Goal: Task Accomplishment & Management: Manage account settings

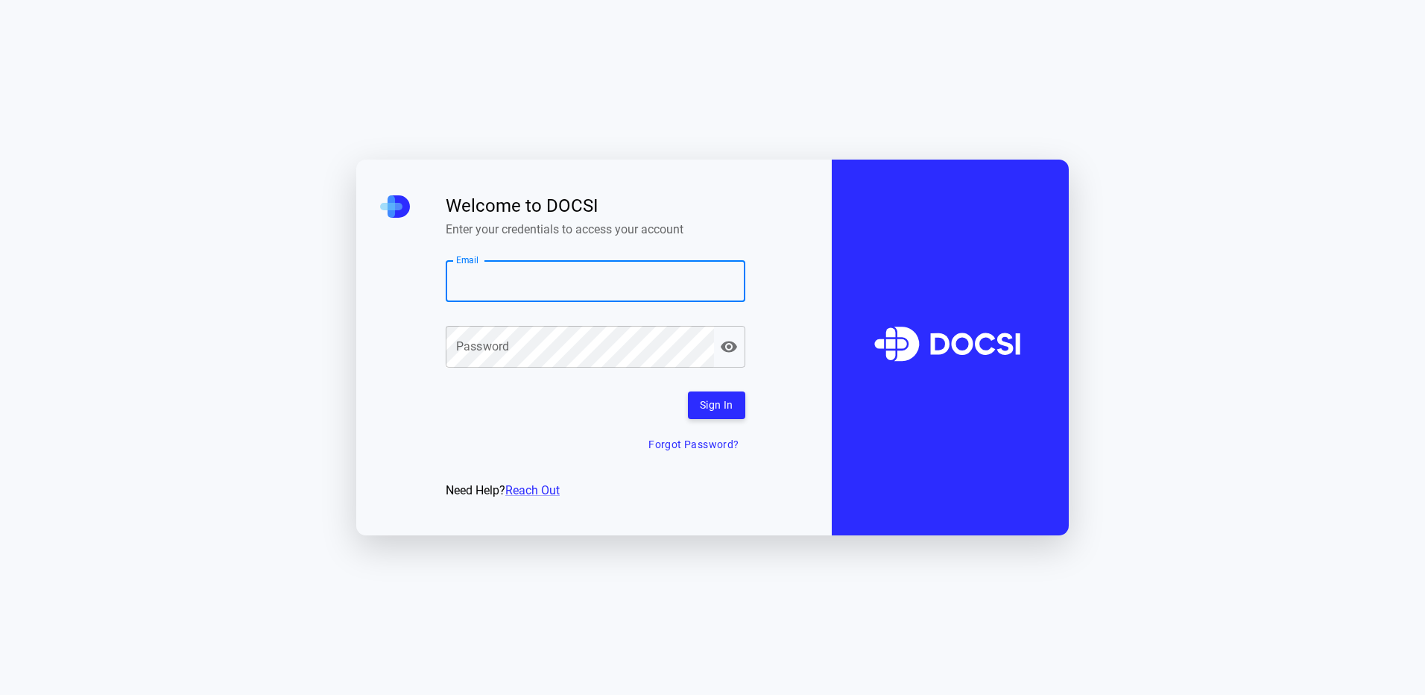
click at [532, 285] on input "Email" at bounding box center [596, 281] width 300 height 42
paste input "**********"
type input "**********"
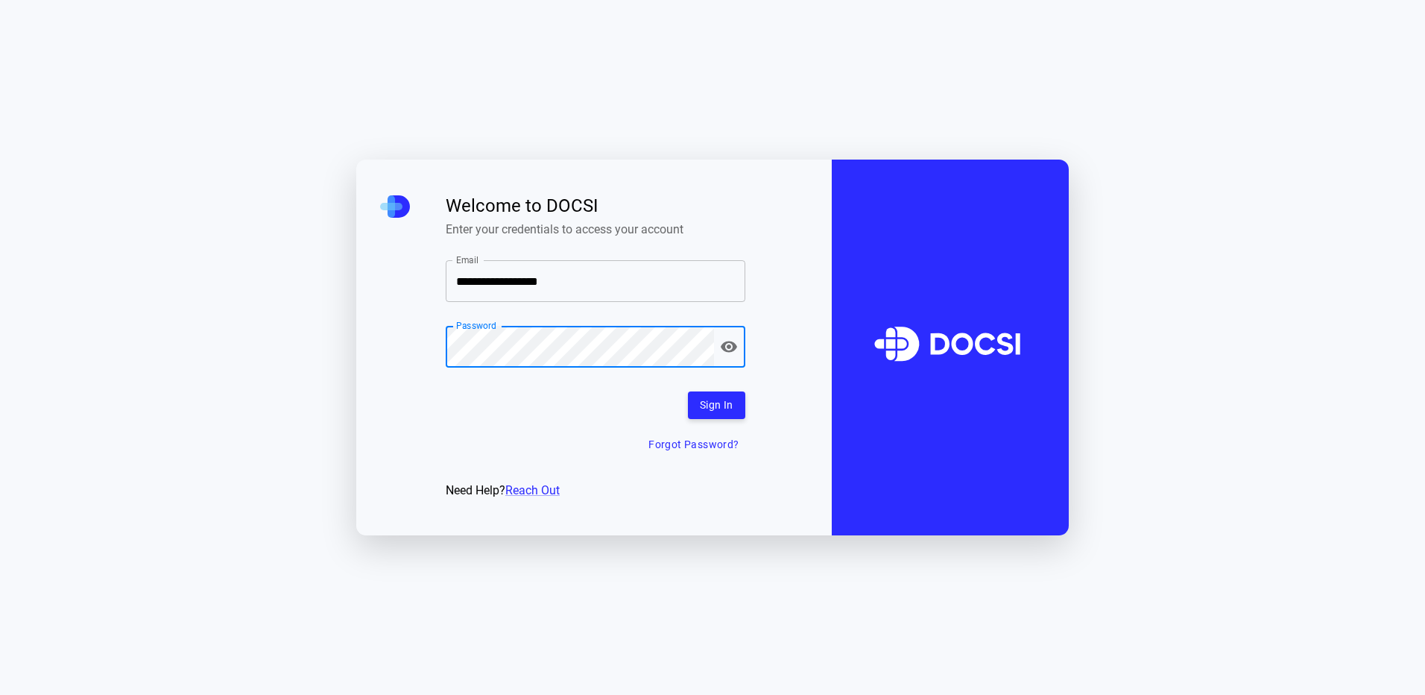
click at [727, 394] on button "Sign In" at bounding box center [716, 405] width 57 height 28
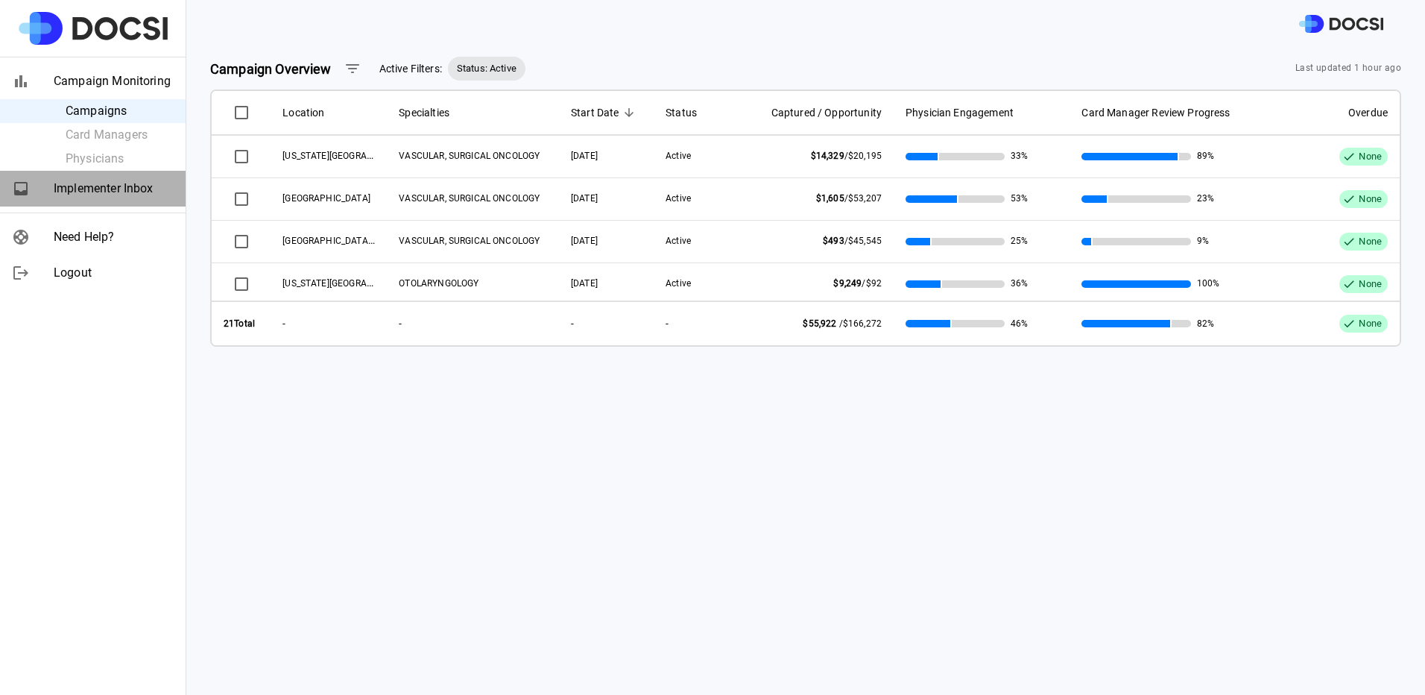
click at [95, 180] on span "Implementer Inbox" at bounding box center [114, 189] width 120 height 18
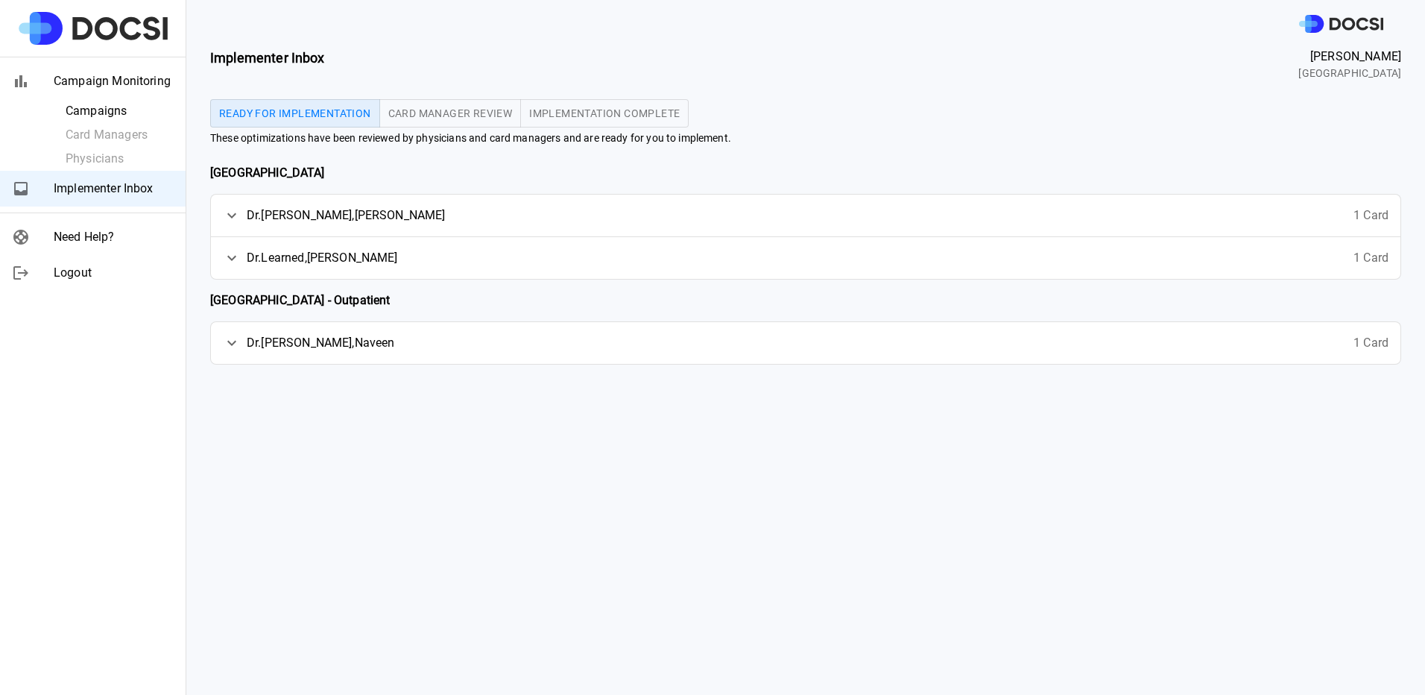
click at [230, 256] on icon at bounding box center [232, 258] width 18 height 18
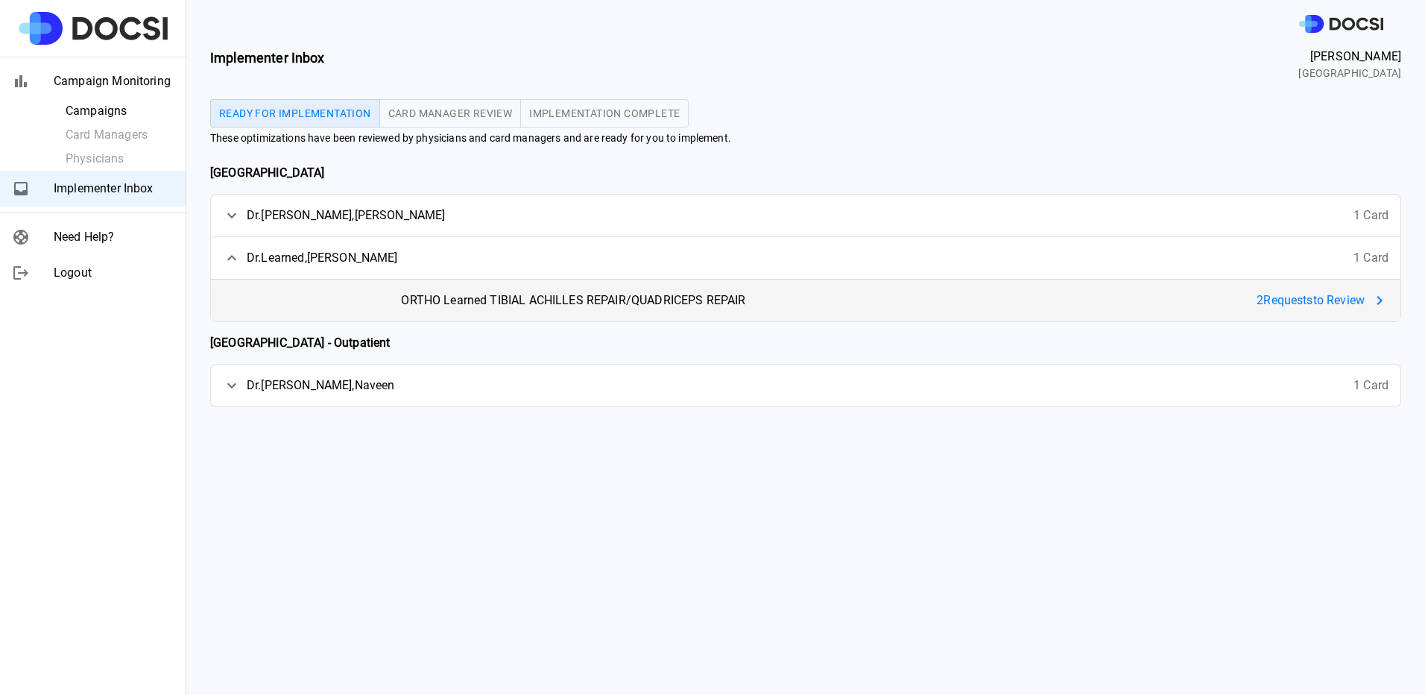
click at [546, 306] on span "ORTHO Learned TIBIAL ACHILLES REPAIR/QUADRICEPS REPAIR" at bounding box center [573, 300] width 344 height 18
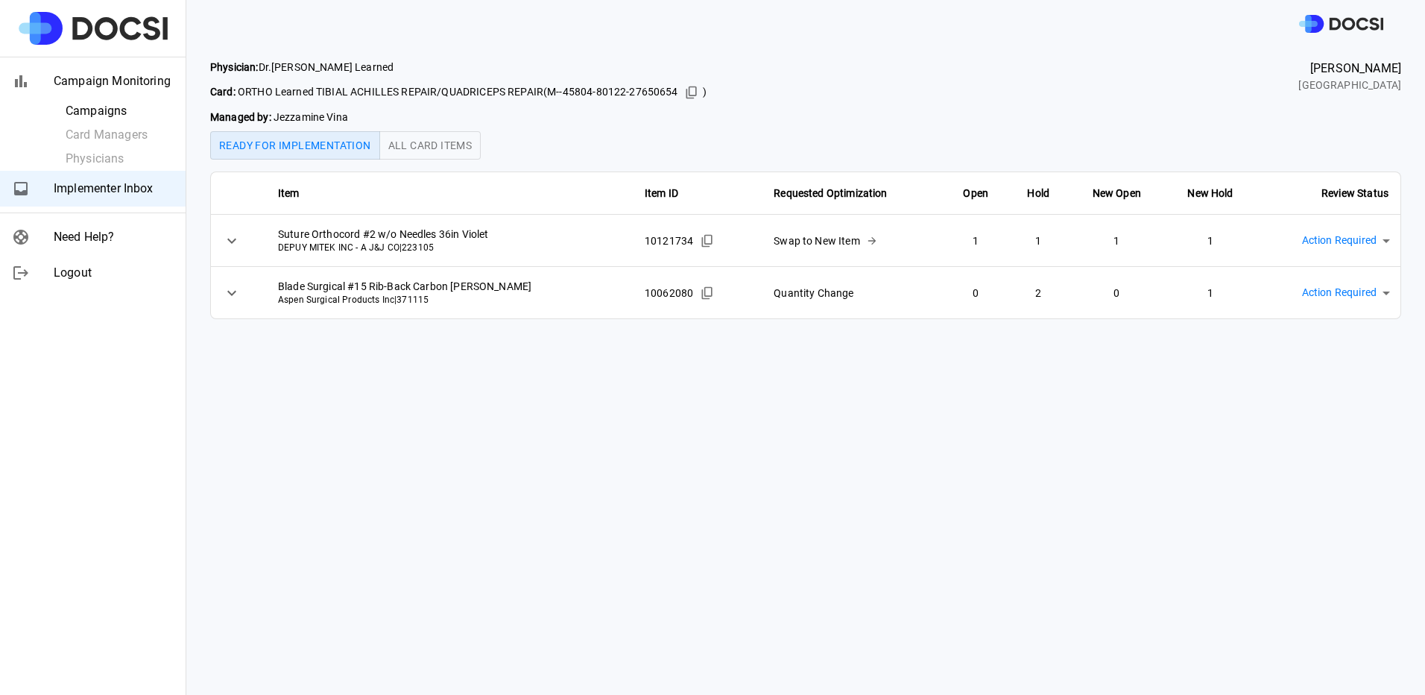
drag, startPoint x: 689, startPoint y: 91, endPoint x: 558, endPoint y: 105, distance: 131.9
click at [689, 91] on icon "Copied!" at bounding box center [691, 92] width 15 height 15
click at [827, 241] on div "Swap to New Item" at bounding box center [853, 241] width 158 height 18
click at [60, 192] on span "Implementer Inbox" at bounding box center [114, 189] width 120 height 18
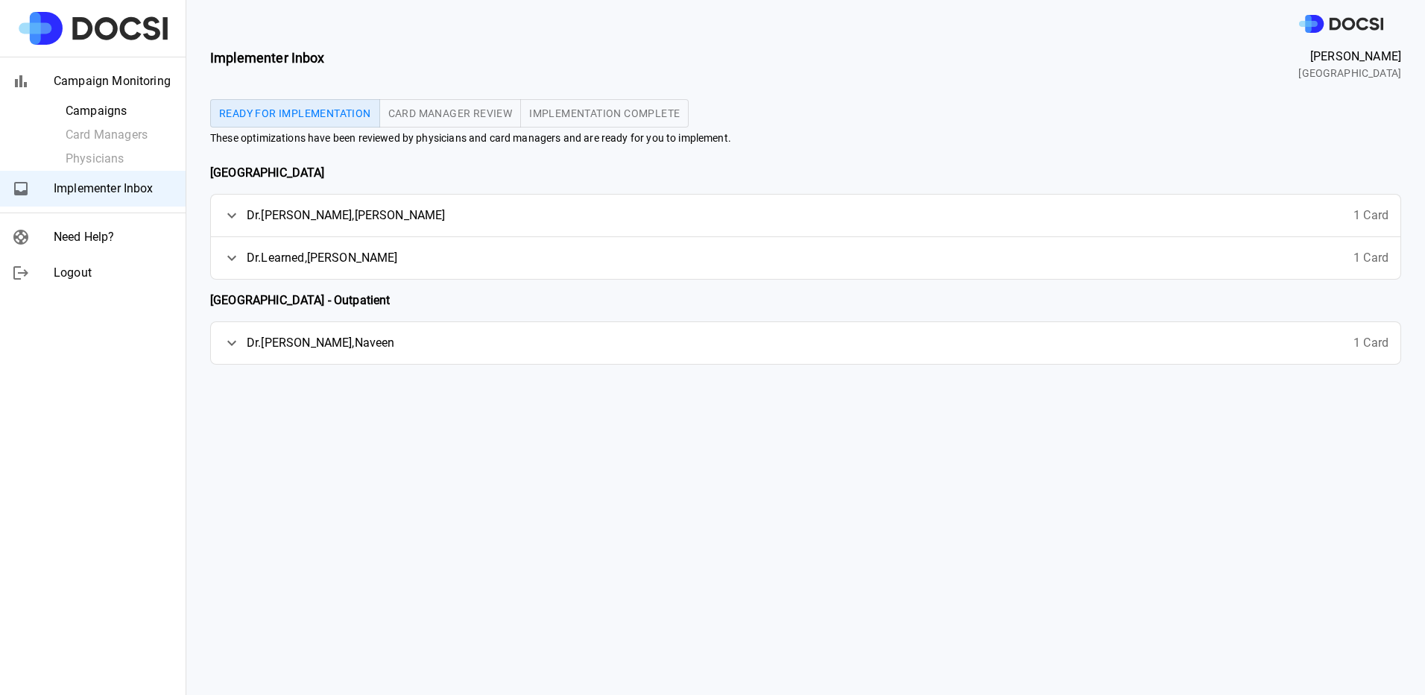
click at [304, 220] on span "[PERSON_NAME]" at bounding box center [346, 215] width 199 height 18
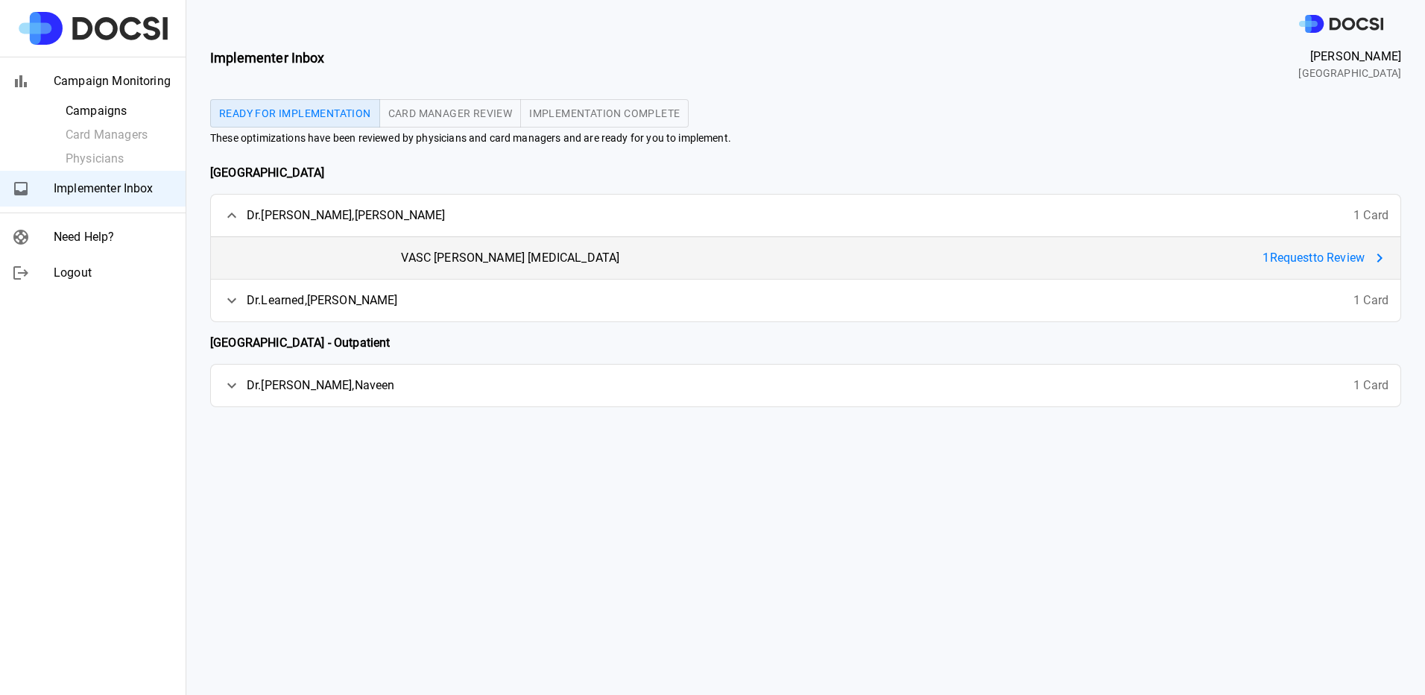
click at [390, 243] on div "VASC [PERSON_NAME] [MEDICAL_DATA] 1 Request to Review" at bounding box center [894, 258] width 1011 height 42
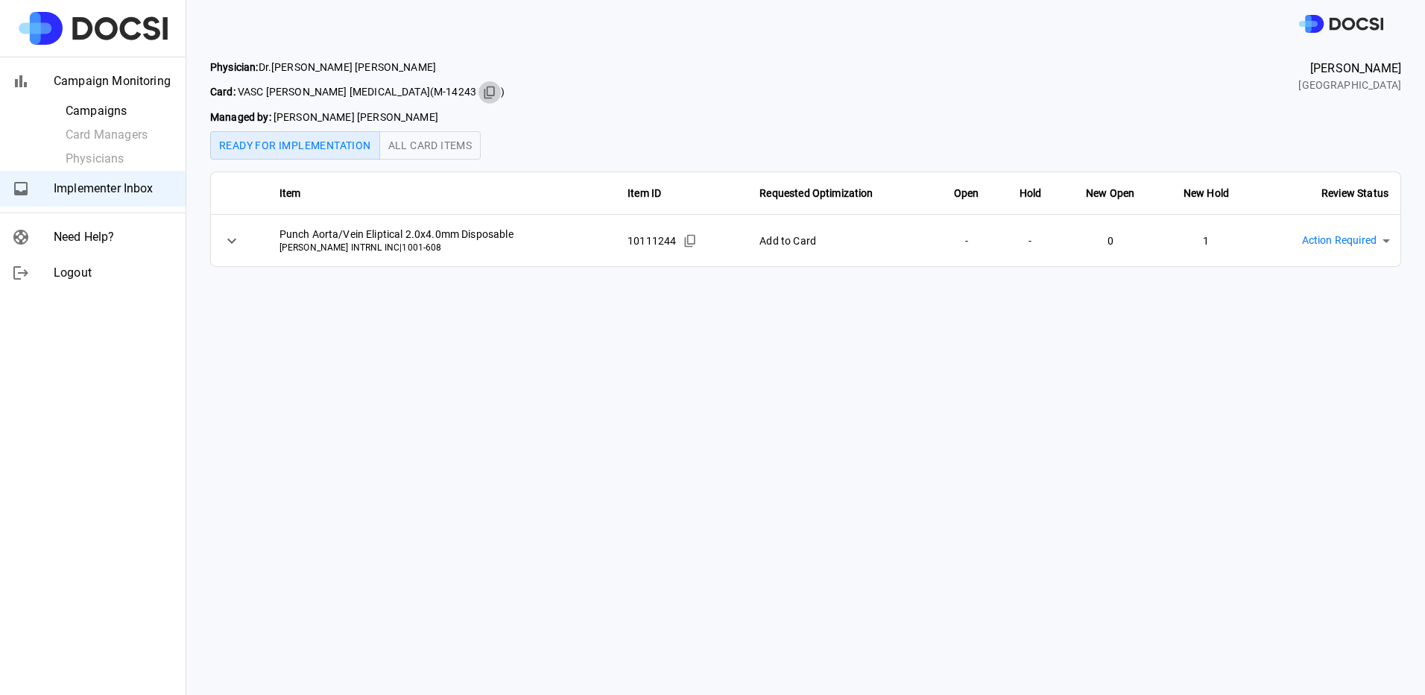
click at [482, 94] on icon "Copied!" at bounding box center [489, 92] width 15 height 15
click at [683, 239] on icon "Copied!" at bounding box center [690, 240] width 15 height 15
drag, startPoint x: 1317, startPoint y: 241, endPoint x: 1326, endPoint y: 243, distance: 9.2
click at [1320, 241] on body "Campaign Monitoring Campaigns Card Managers Physicians Implementer Inbox Need H…" at bounding box center [712, 347] width 1425 height 695
click at [1338, 339] on li "Implemented" at bounding box center [1334, 334] width 116 height 27
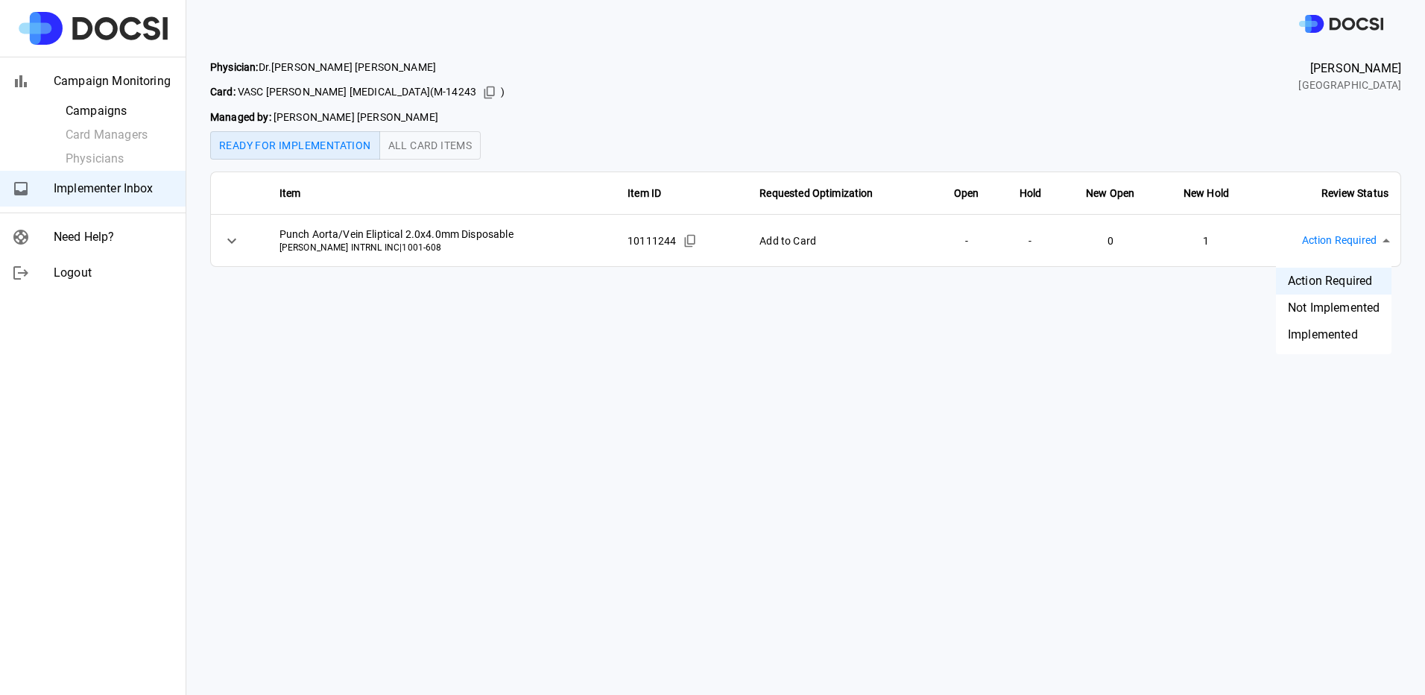
type input "**********"
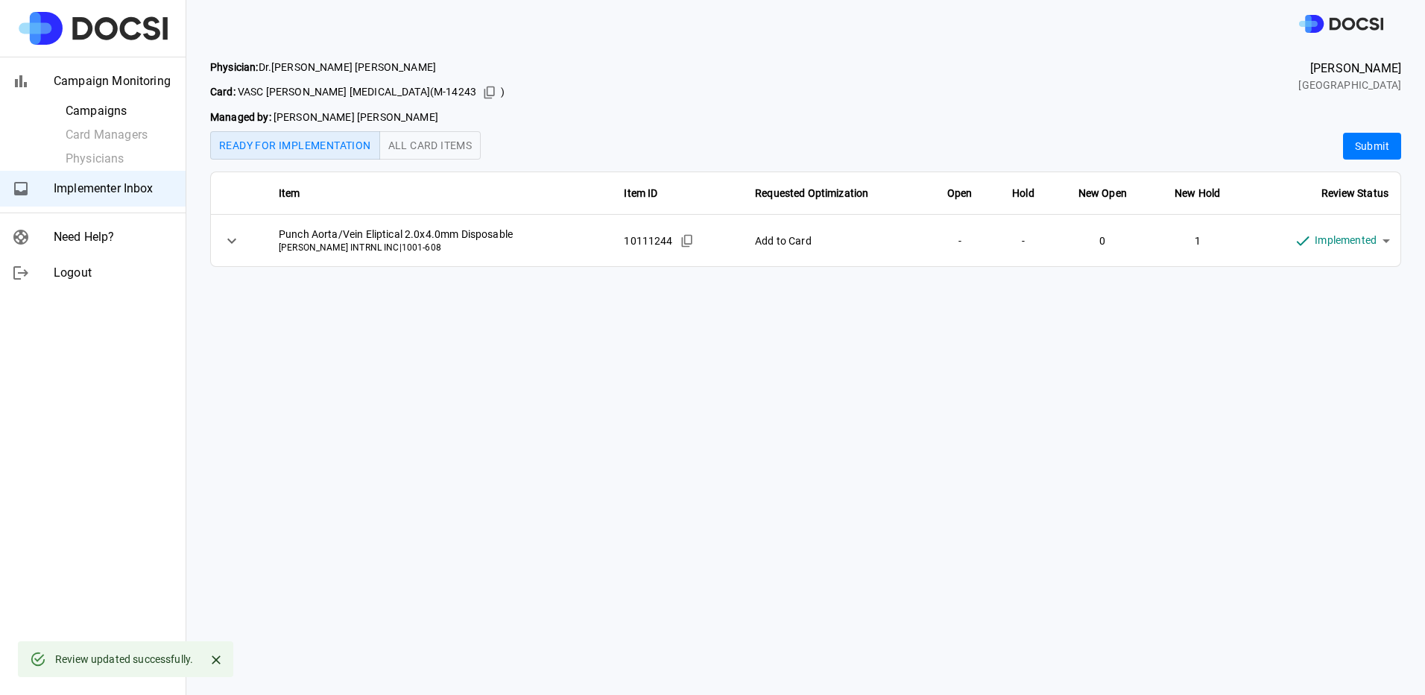
drag, startPoint x: 997, startPoint y: 417, endPoint x: 987, endPoint y: 420, distance: 10.7
click at [993, 420] on main "**********" at bounding box center [805, 371] width 1239 height 647
click at [1360, 151] on button "Submit" at bounding box center [1372, 147] width 58 height 28
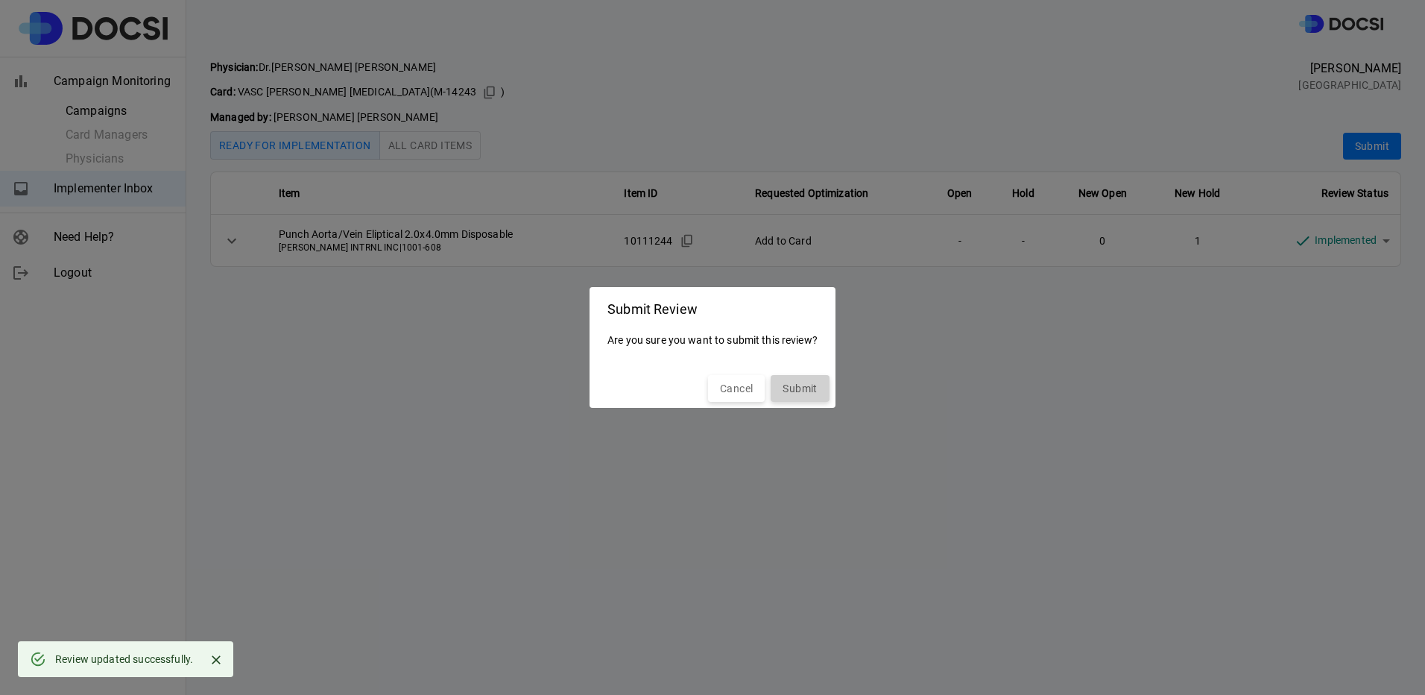
click at [792, 388] on button "Submit" at bounding box center [800, 389] width 58 height 28
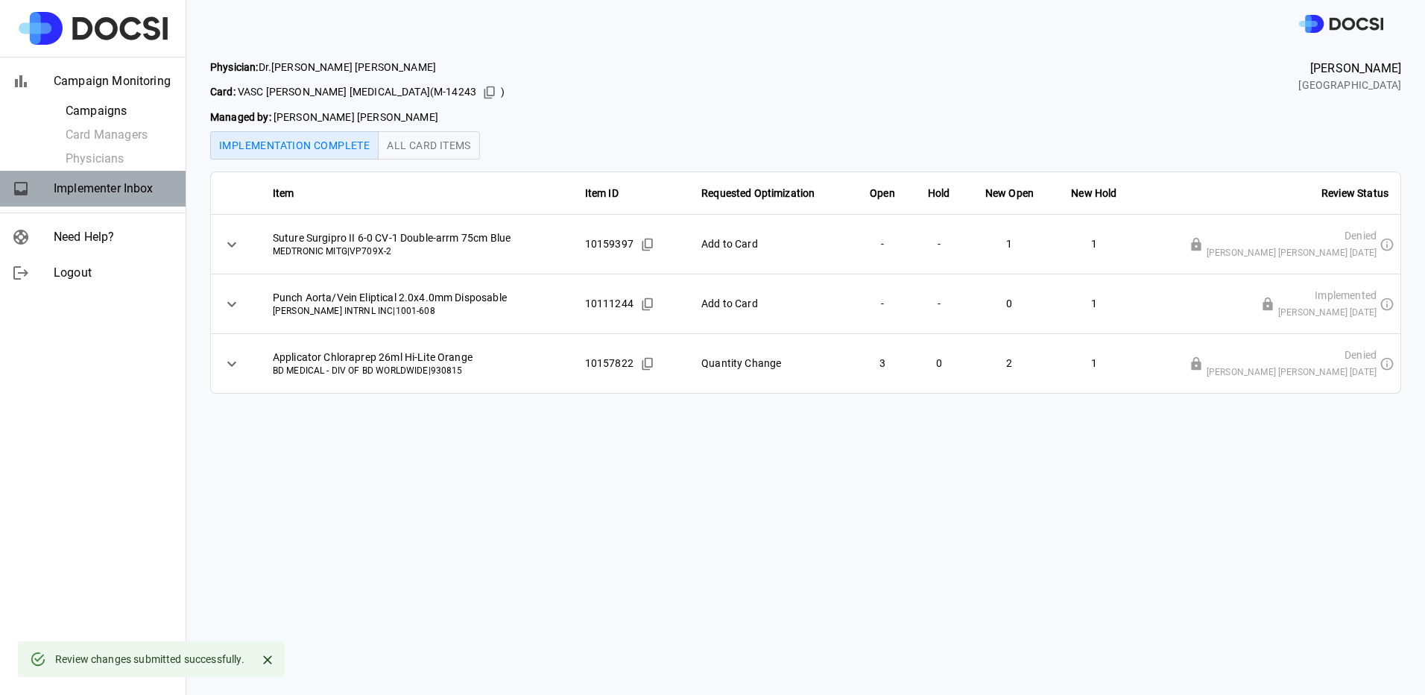
click at [143, 195] on span "Implementer Inbox" at bounding box center [114, 189] width 120 height 18
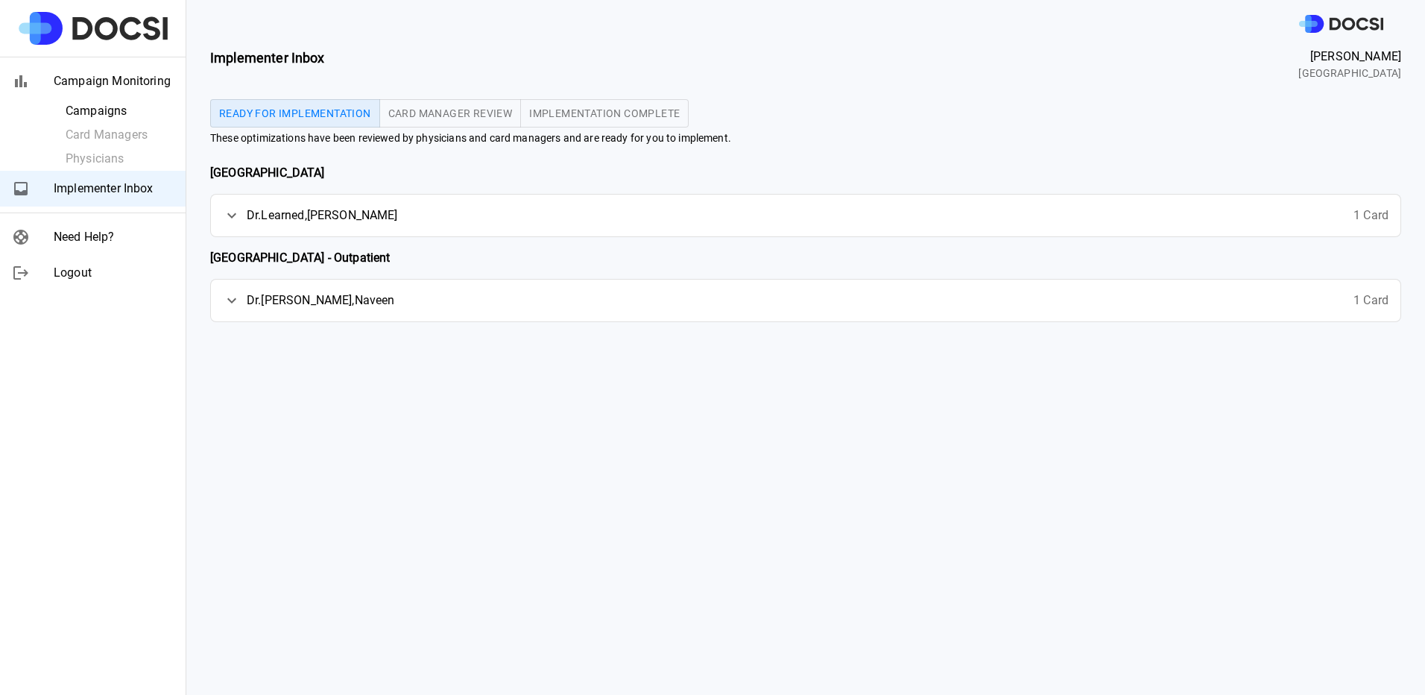
click at [1002, 543] on div "Implementer Inbox [PERSON_NAME] UCI Medical Center Ready for Implementation Car…" at bounding box center [805, 371] width 1239 height 647
click at [815, 424] on div "Implementer Inbox [PERSON_NAME] UCI Medical Center Ready for Implementation Car…" at bounding box center [805, 371] width 1239 height 647
click at [1333, 211] on div "Dr. [PERSON_NAME] 1 Card" at bounding box center [806, 216] width 1190 height 42
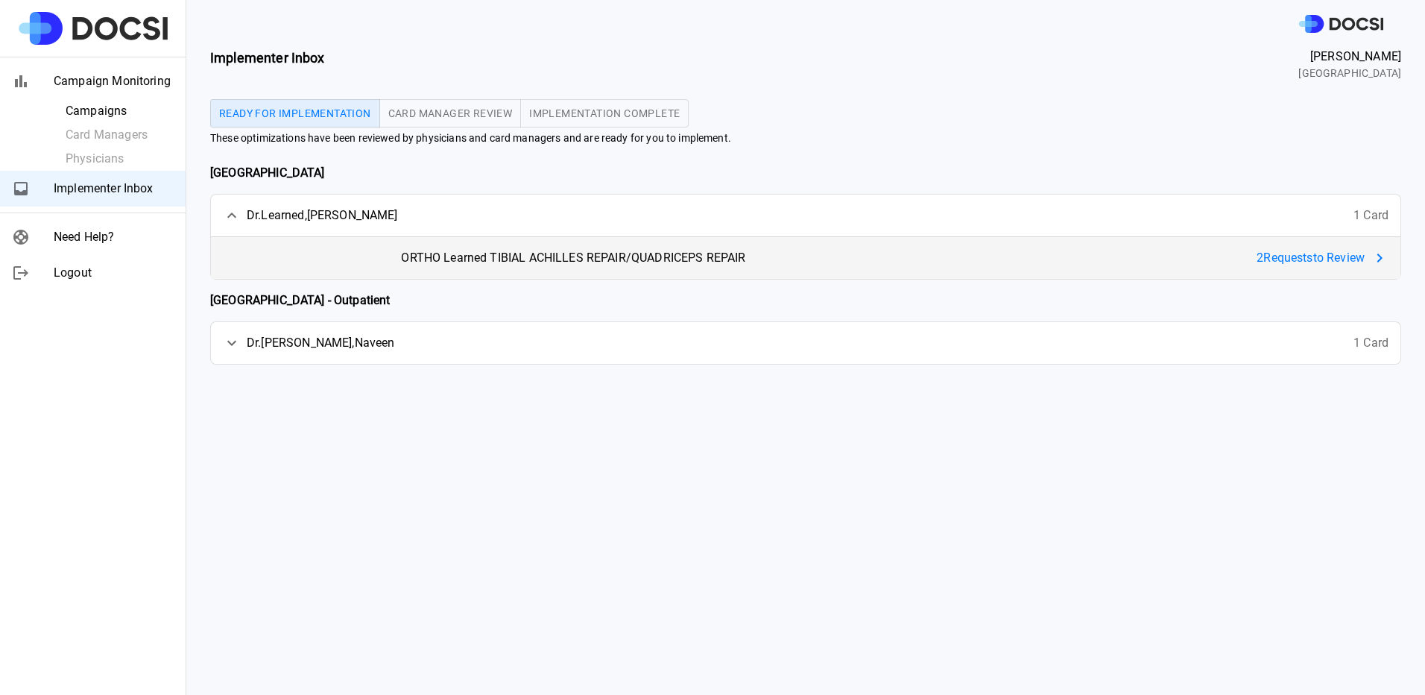
click at [1309, 262] on span "2 Request s to Review" at bounding box center [1311, 258] width 108 height 18
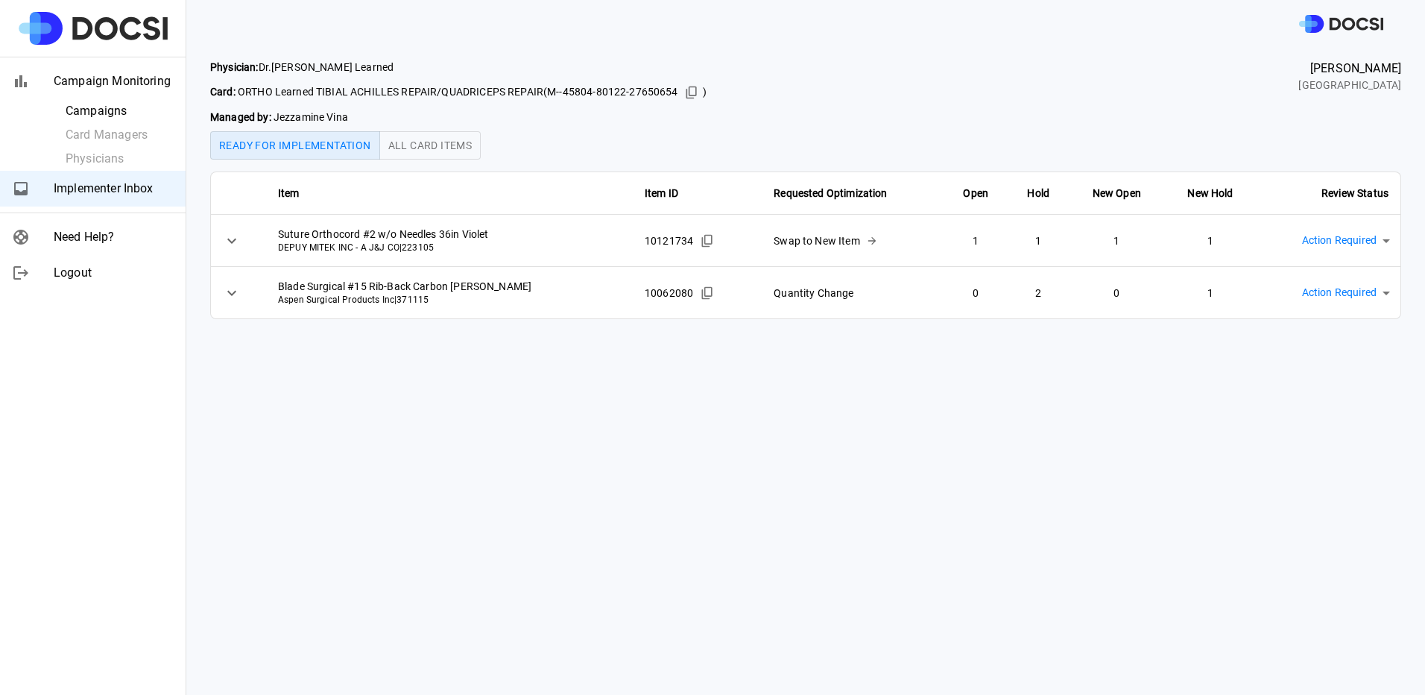
click at [981, 479] on main "Physician: [PERSON_NAME] Card: ORTHO Learned TIBIAL ACHILLES REPAIR/QUADRICEPS …" at bounding box center [805, 371] width 1239 height 647
click at [1134, 511] on main "Physician: [PERSON_NAME] Card: ORTHO Learned TIBIAL ACHILLES REPAIR/QUADRICEPS …" at bounding box center [805, 371] width 1239 height 647
